Goal: Task Accomplishment & Management: Manage account settings

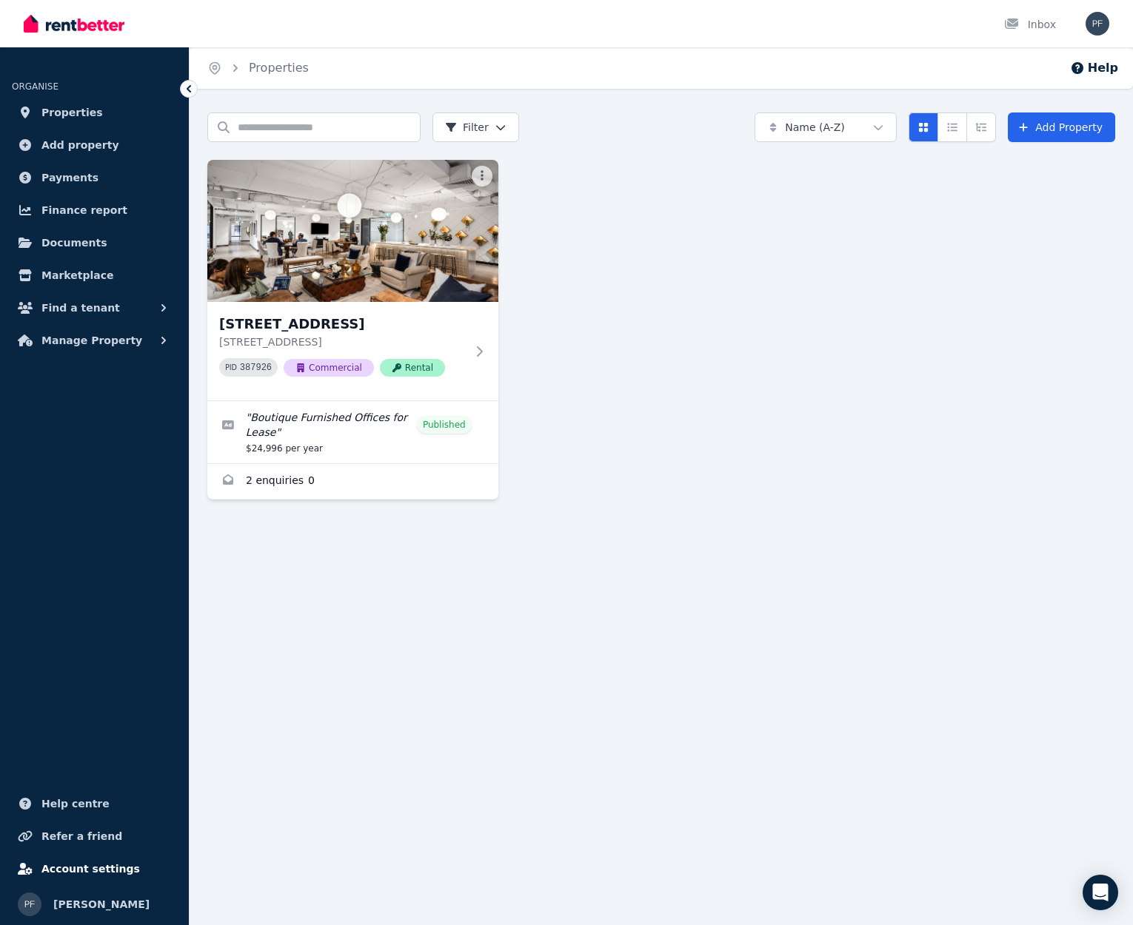
click at [110, 871] on span "Account settings" at bounding box center [90, 869] width 98 height 18
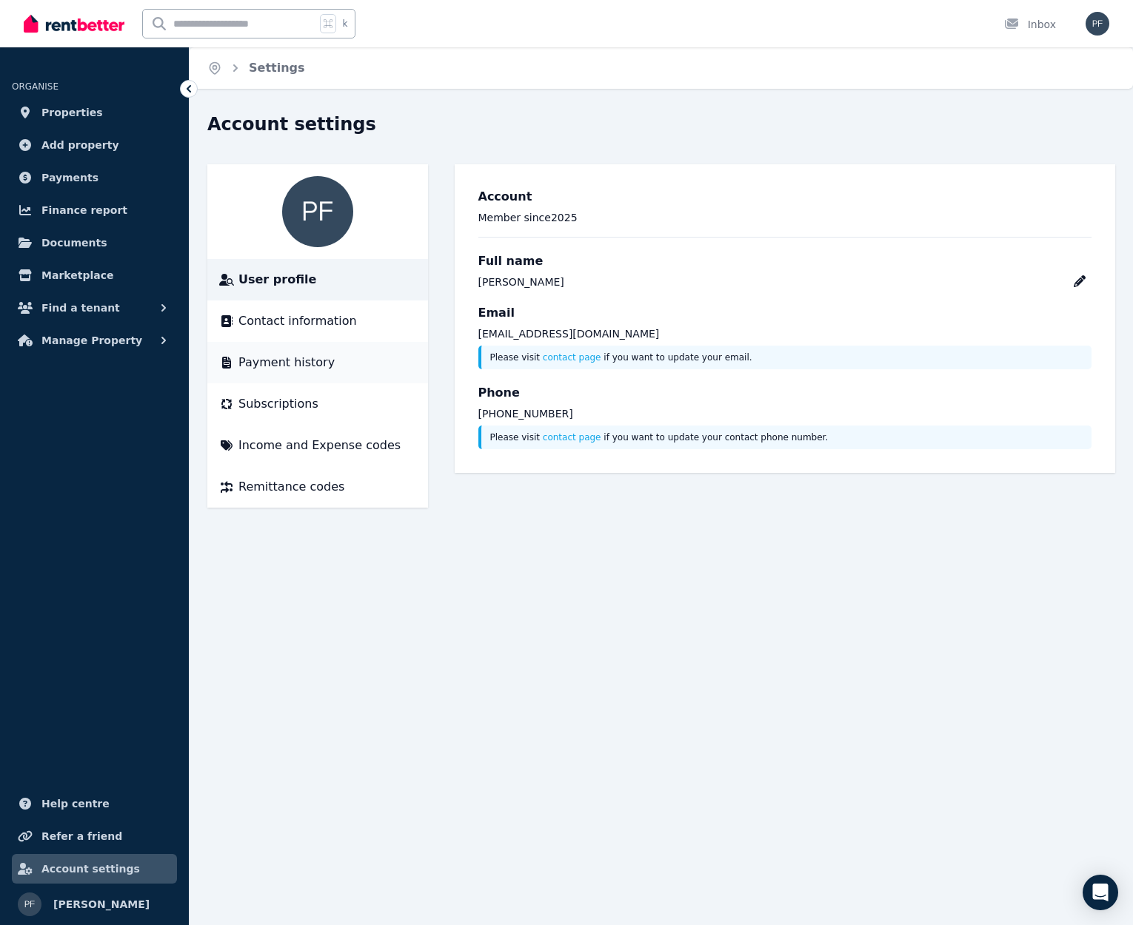
click at [274, 364] on span "Payment history" at bounding box center [286, 363] width 96 height 18
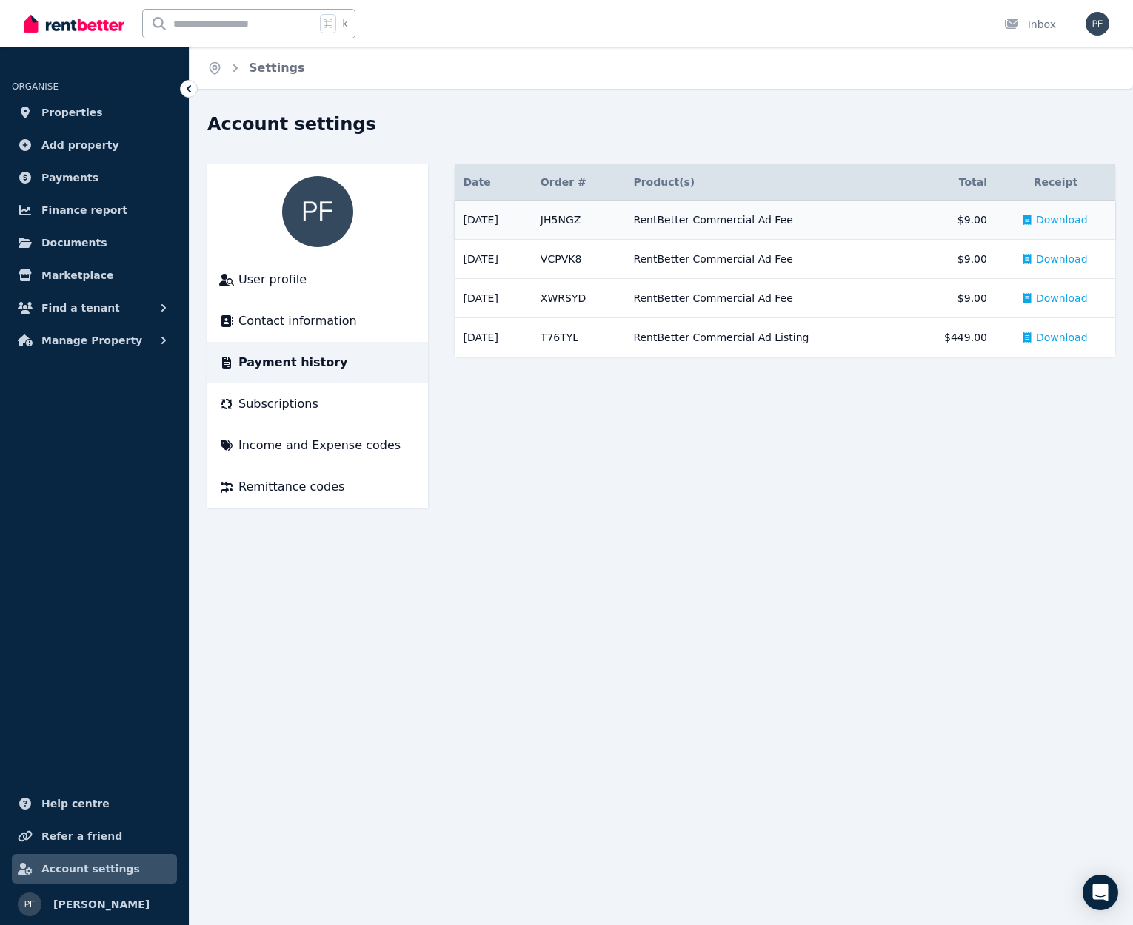
click at [1071, 221] on span "Download" at bounding box center [1062, 219] width 52 height 15
